Goal: Find contact information: Find contact information

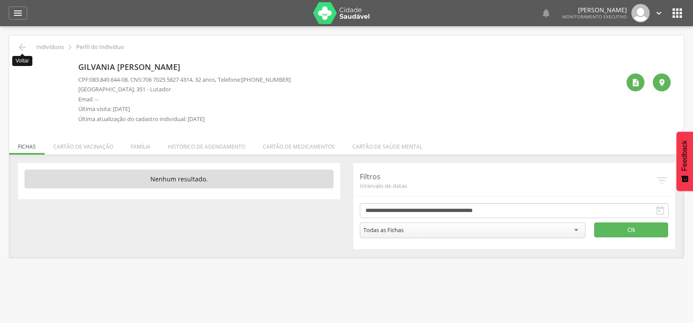
click at [26, 47] on icon "" at bounding box center [22, 47] width 10 height 10
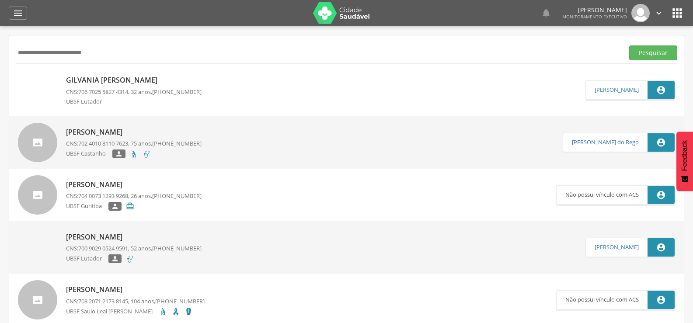
drag, startPoint x: 118, startPoint y: 52, endPoint x: 0, endPoint y: 87, distance: 122.9
click at [0, 87] on div " Supervisão  Distritos  Ubs Coordenador: - Queimadas / PB Intervalo de Tempo…" at bounding box center [346, 187] width 693 height 323
paste input "text"
type input "**********"
click at [629, 45] on button "Pesquisar" at bounding box center [653, 52] width 48 height 15
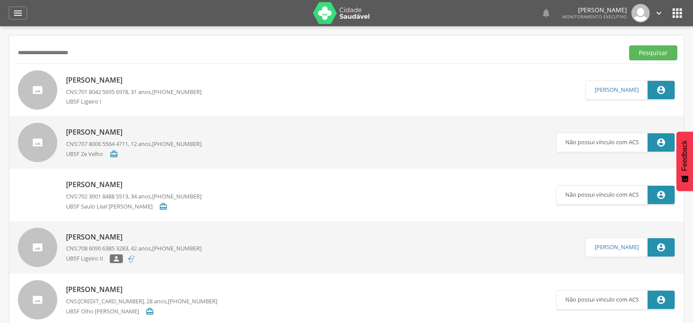
click at [107, 80] on p "[PERSON_NAME]" at bounding box center [133, 80] width 135 height 10
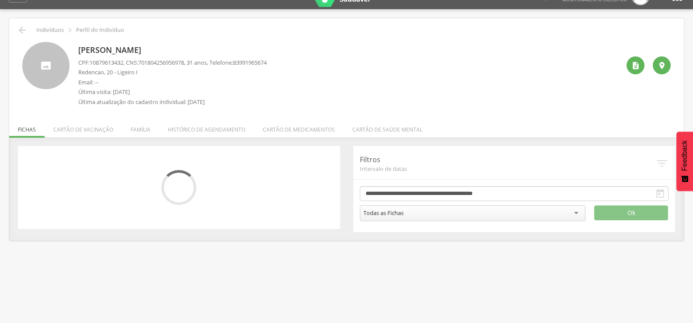
scroll to position [26, 0]
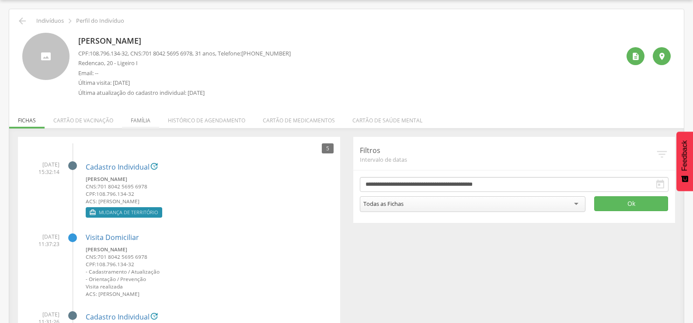
click at [137, 122] on li "Família" at bounding box center [140, 118] width 37 height 21
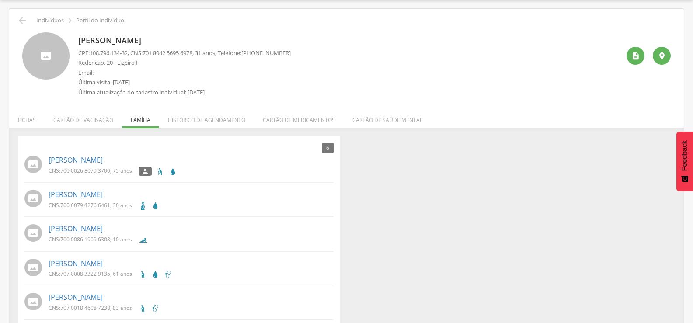
scroll to position [0, 0]
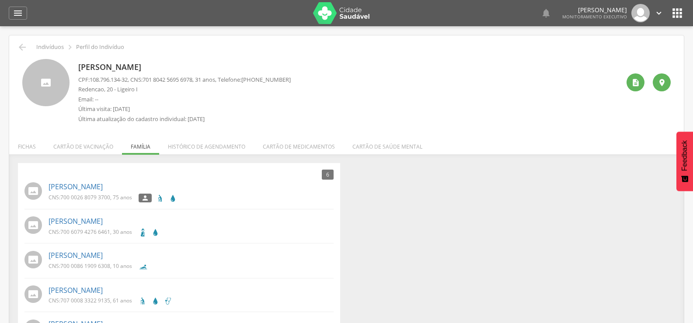
drag, startPoint x: 265, startPoint y: 78, endPoint x: 305, endPoint y: 81, distance: 40.3
click at [305, 81] on div "[PERSON_NAME] CPF: 108.796.134-32 , CNS: [PHONE_NUMBER] , 31 anos, Telefone: [P…" at bounding box center [348, 93] width 541 height 69
copy span "99196-5674"
